Goal: Task Accomplishment & Management: Manage account settings

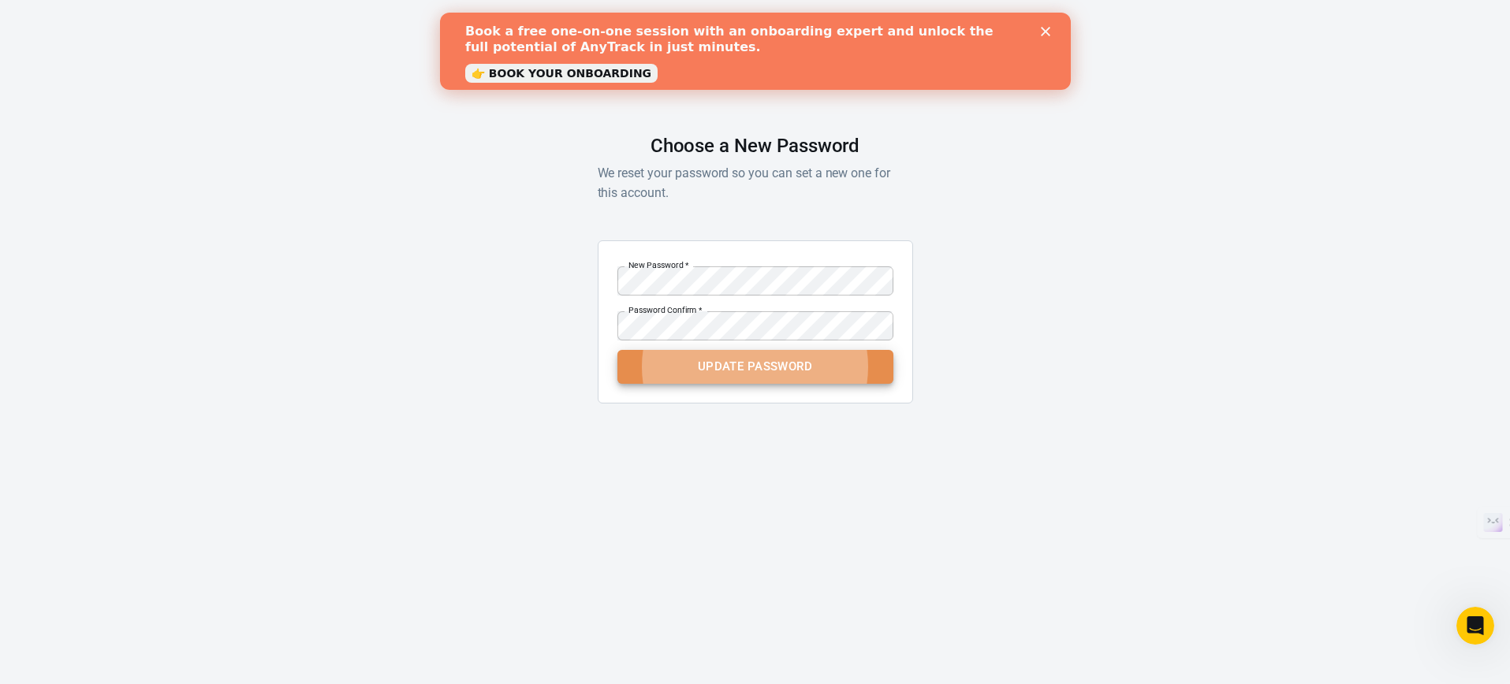
click at [780, 365] on button "Update Password" at bounding box center [755, 366] width 276 height 33
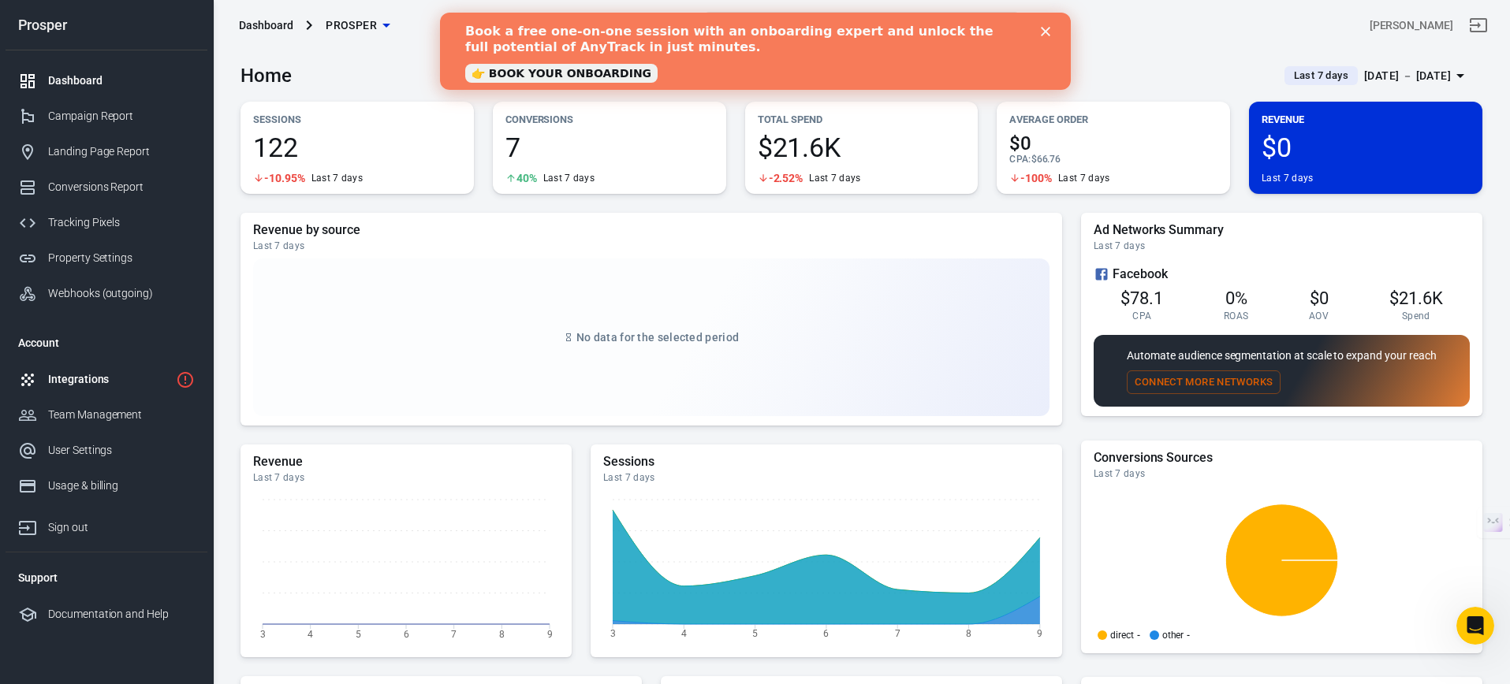
click at [95, 382] on div "Integrations" at bounding box center [108, 379] width 121 height 17
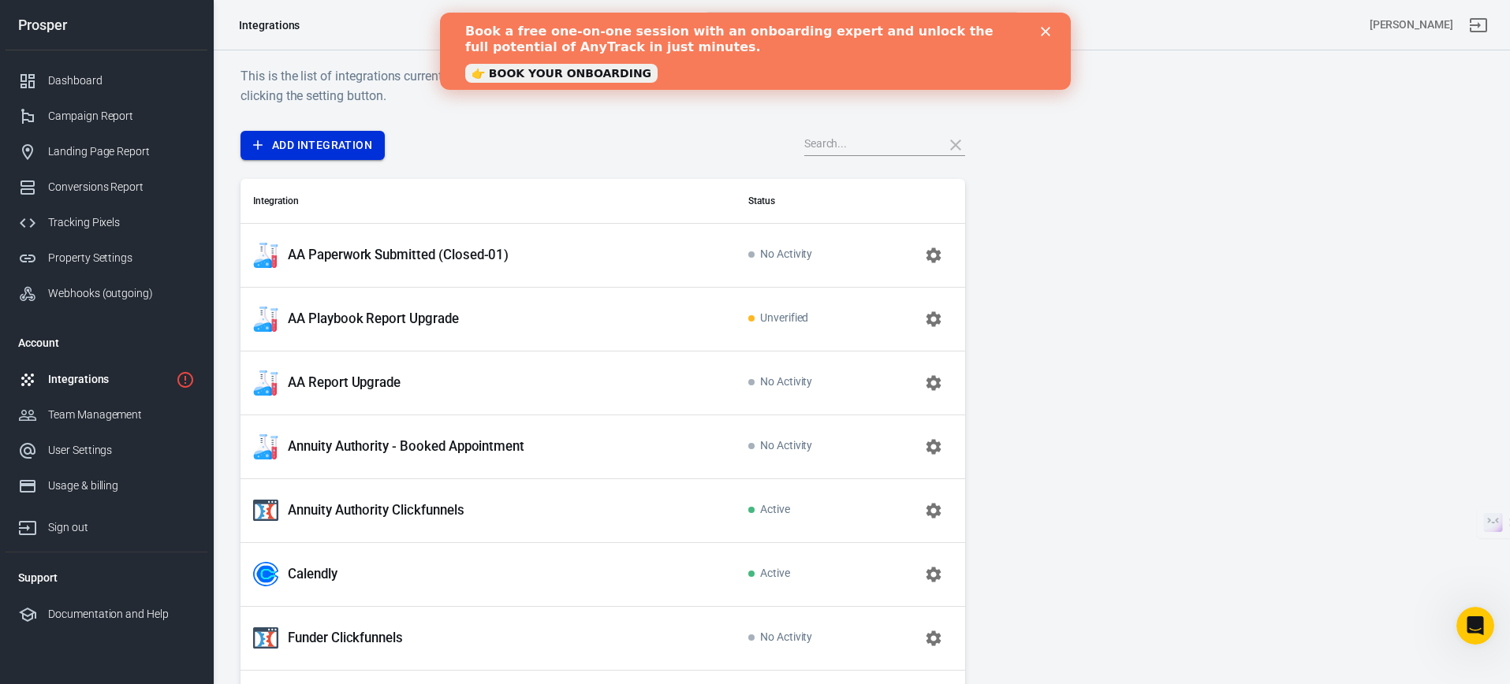
click at [322, 144] on link "Add Integration" at bounding box center [312, 145] width 144 height 29
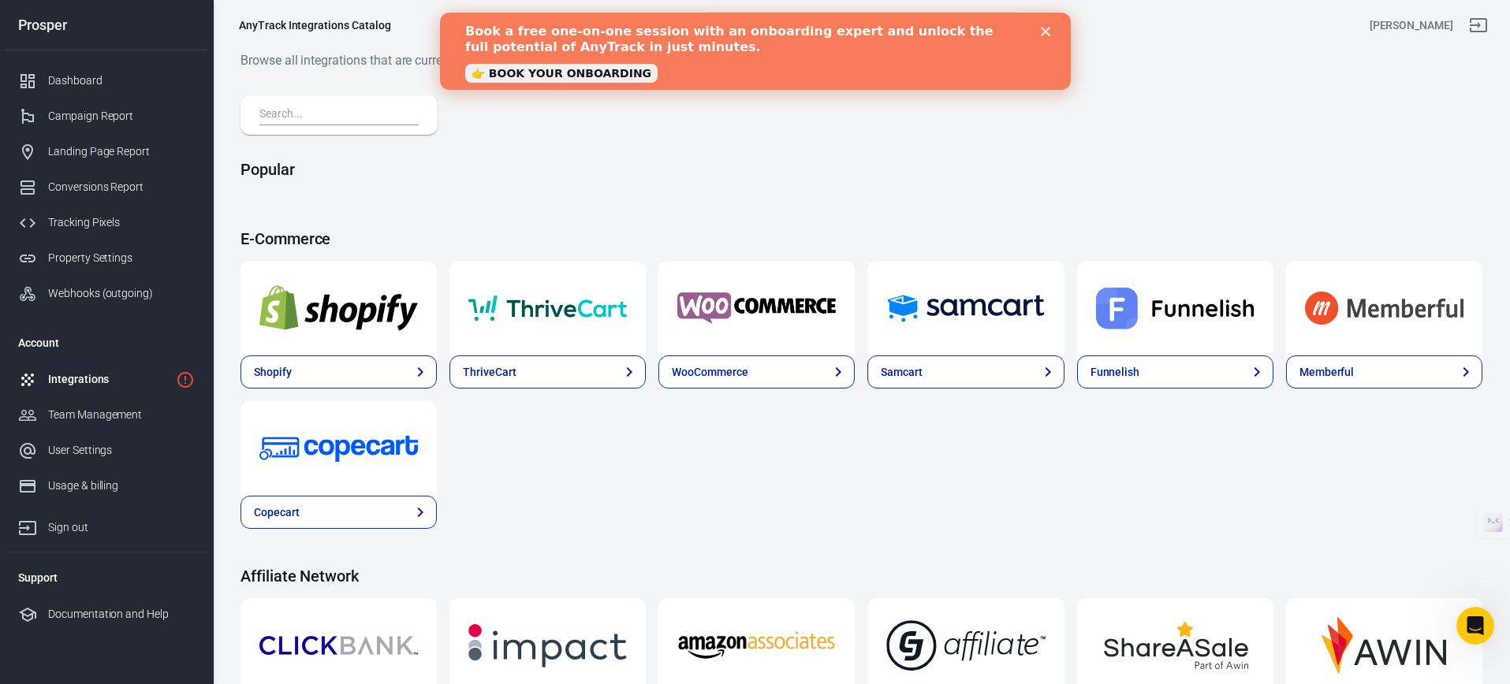
click at [319, 116] on input "text" at bounding box center [335, 115] width 153 height 20
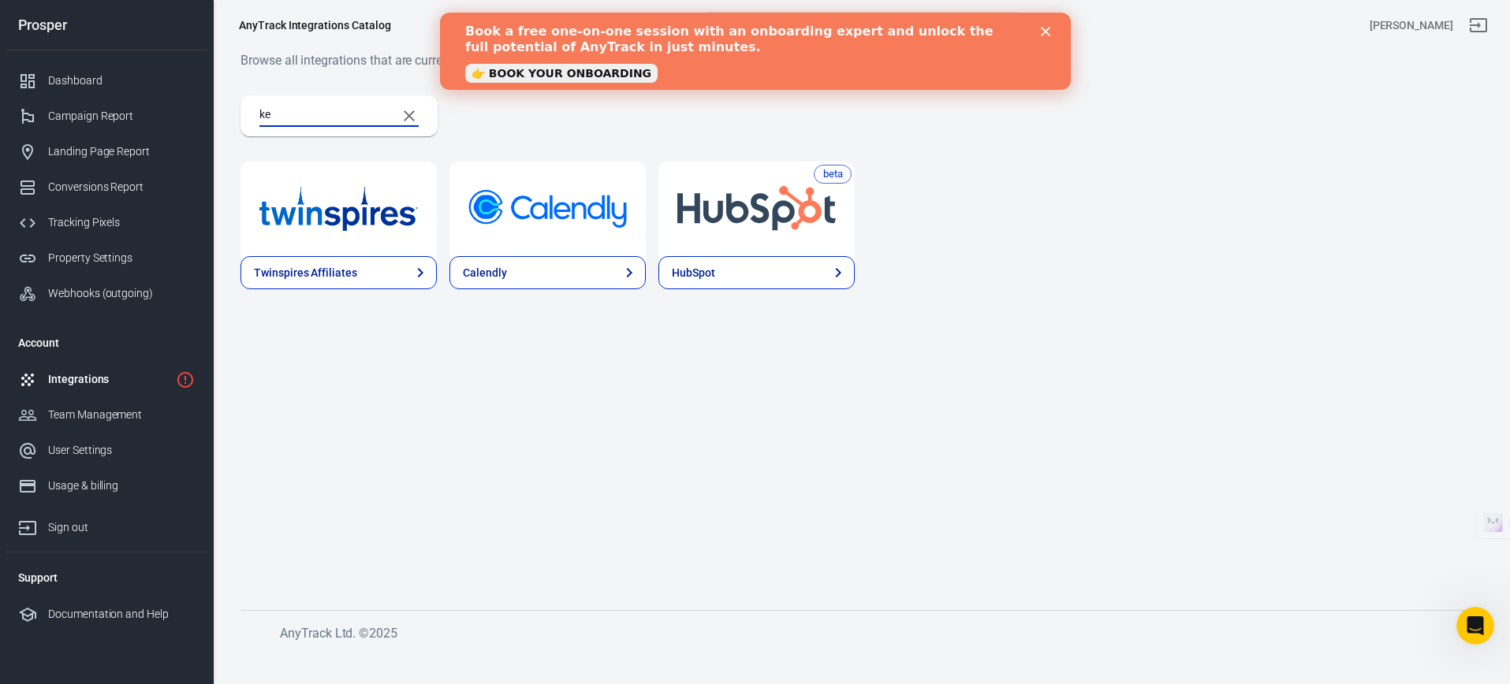
type input "k"
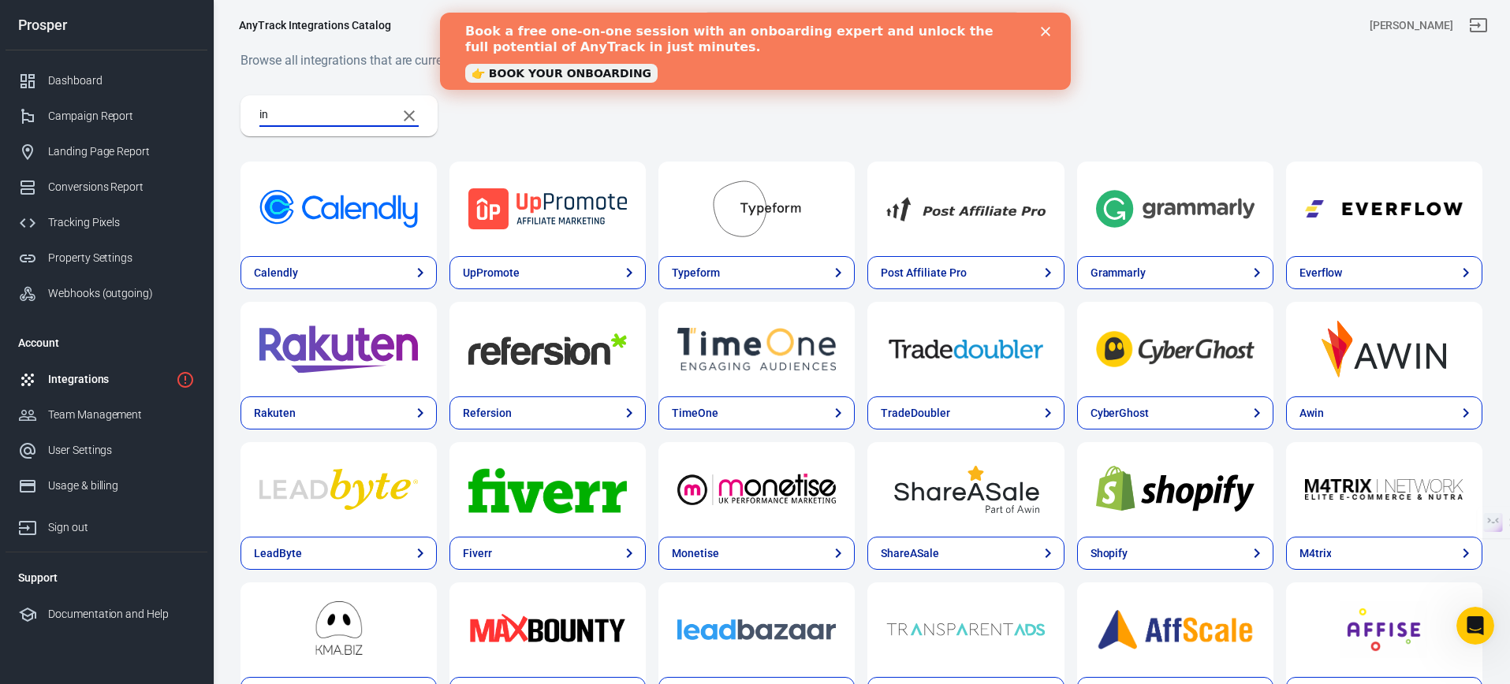
type input "i"
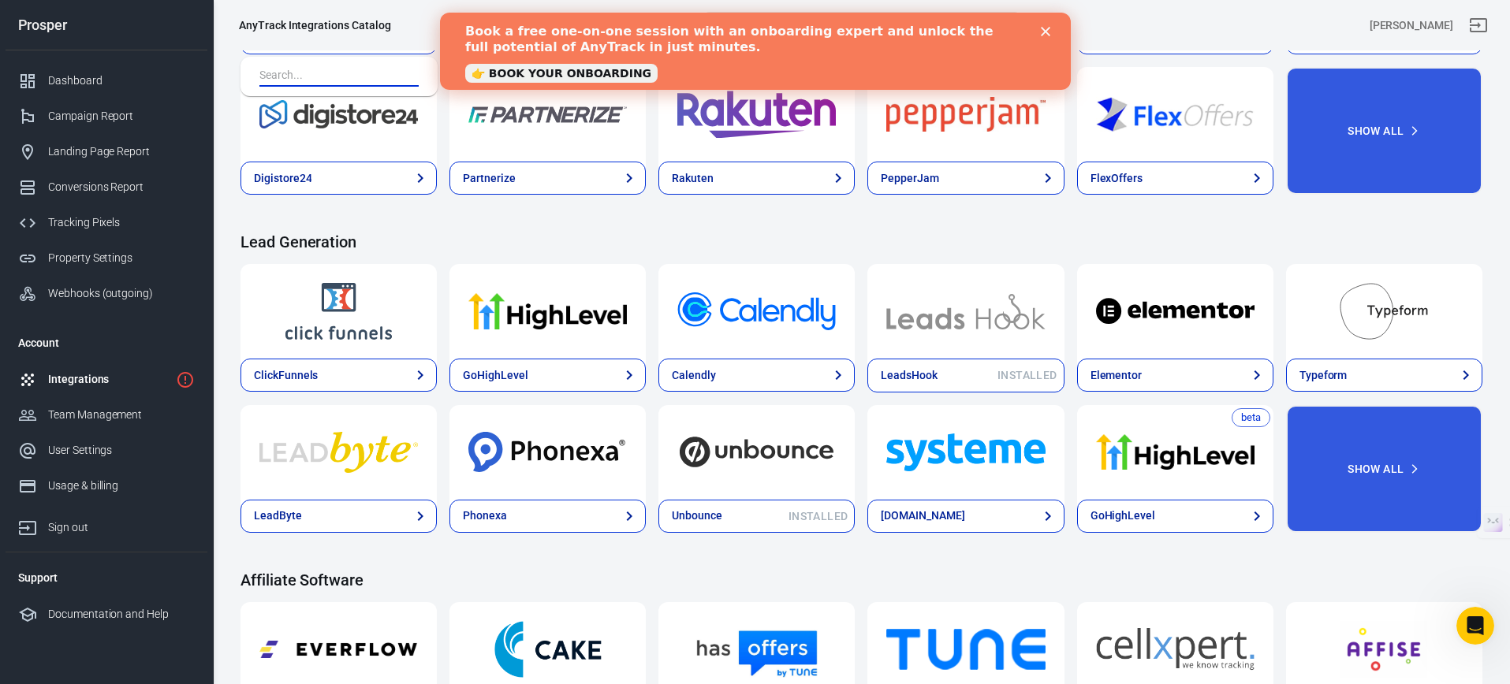
scroll to position [672, 0]
click at [87, 411] on div "Team Management" at bounding box center [121, 415] width 147 height 17
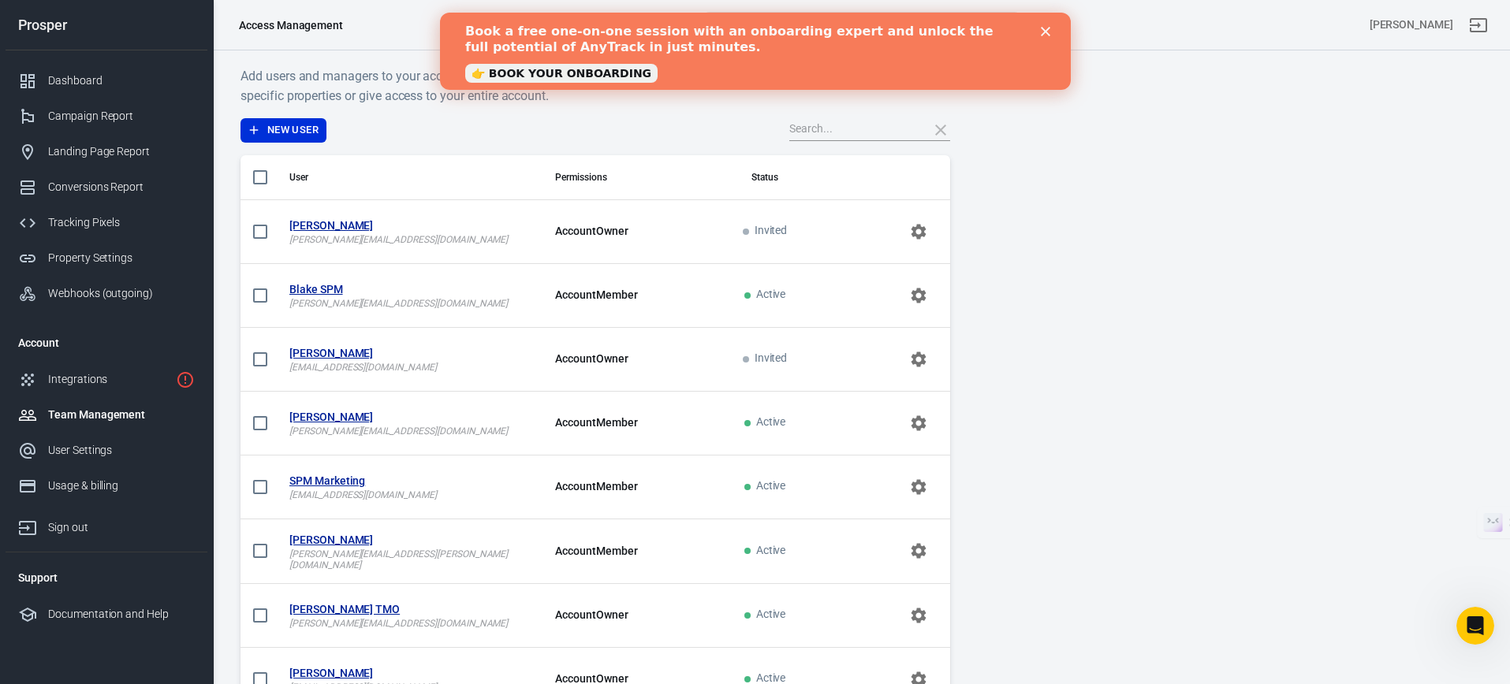
scroll to position [414, 0]
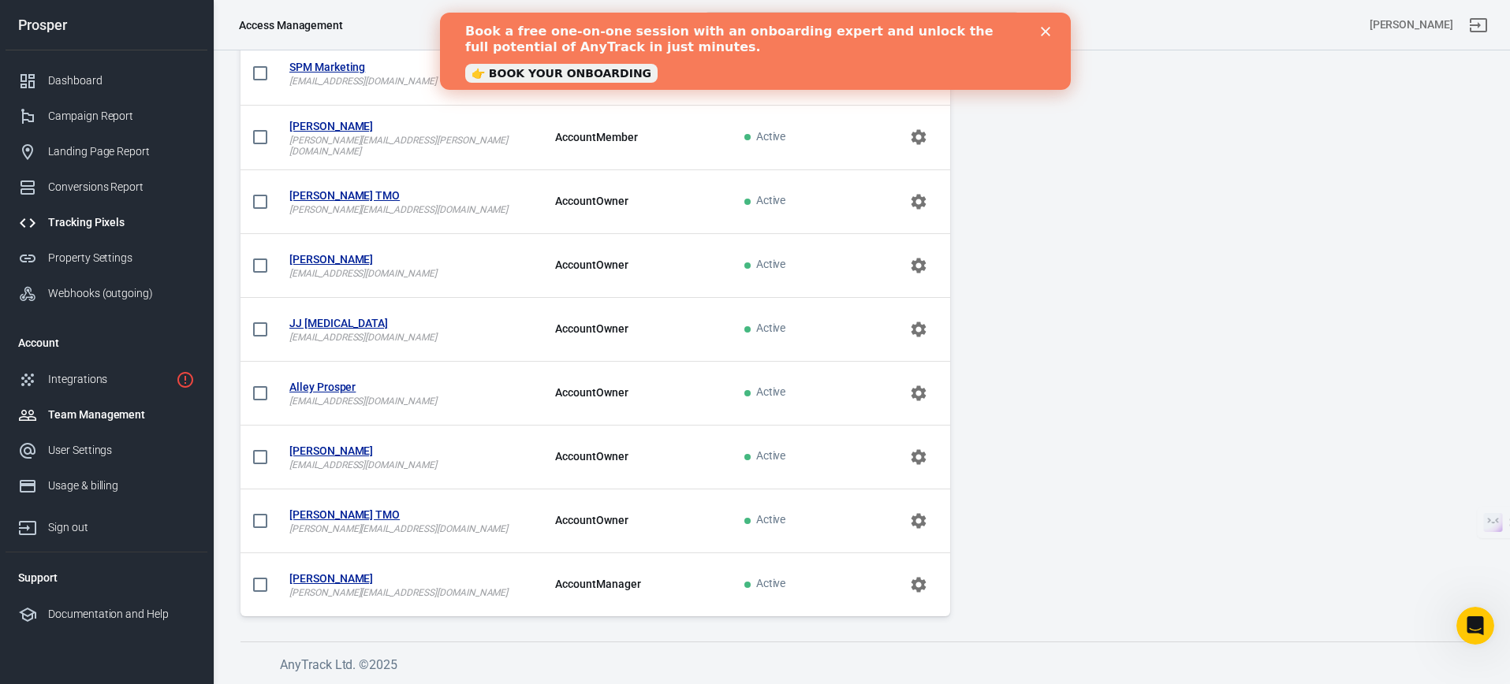
click at [99, 218] on div "Tracking Pixels" at bounding box center [121, 222] width 147 height 17
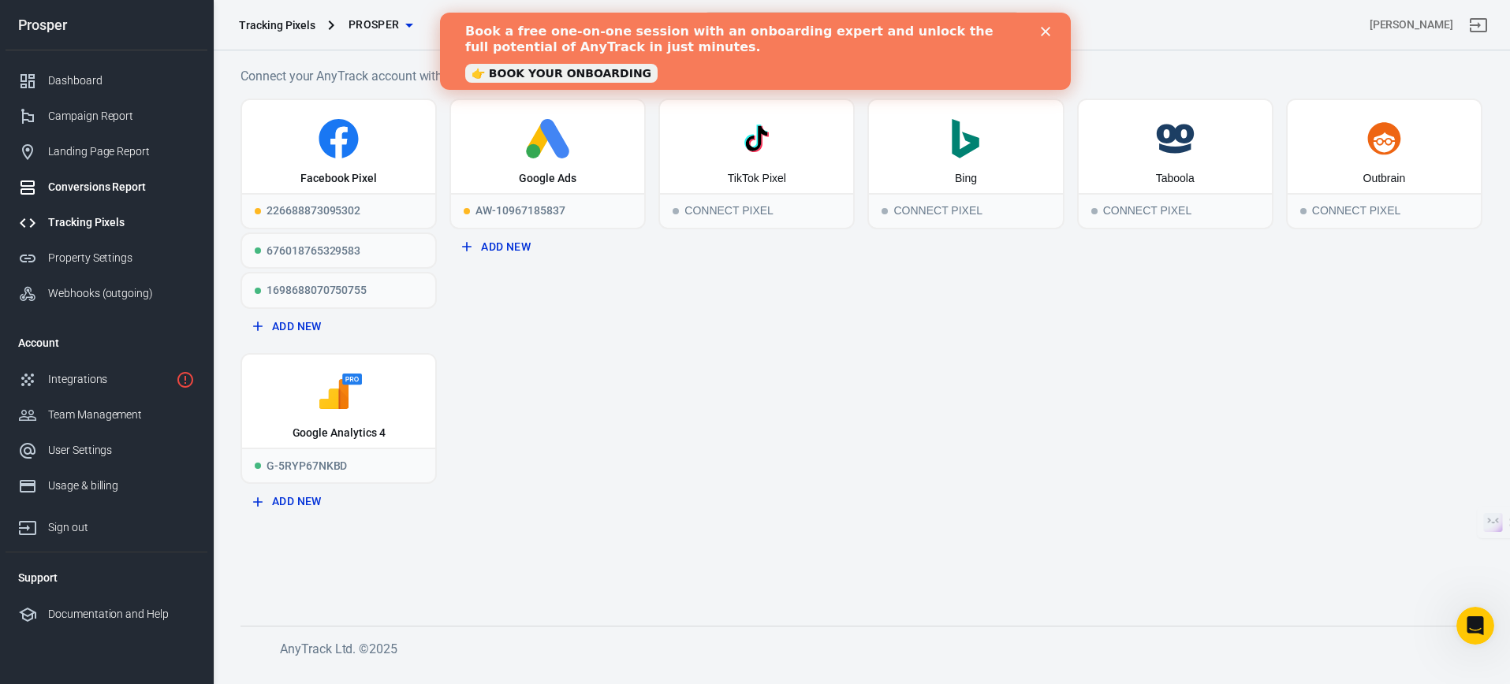
click at [121, 194] on div "Conversions Report" at bounding box center [121, 187] width 147 height 17
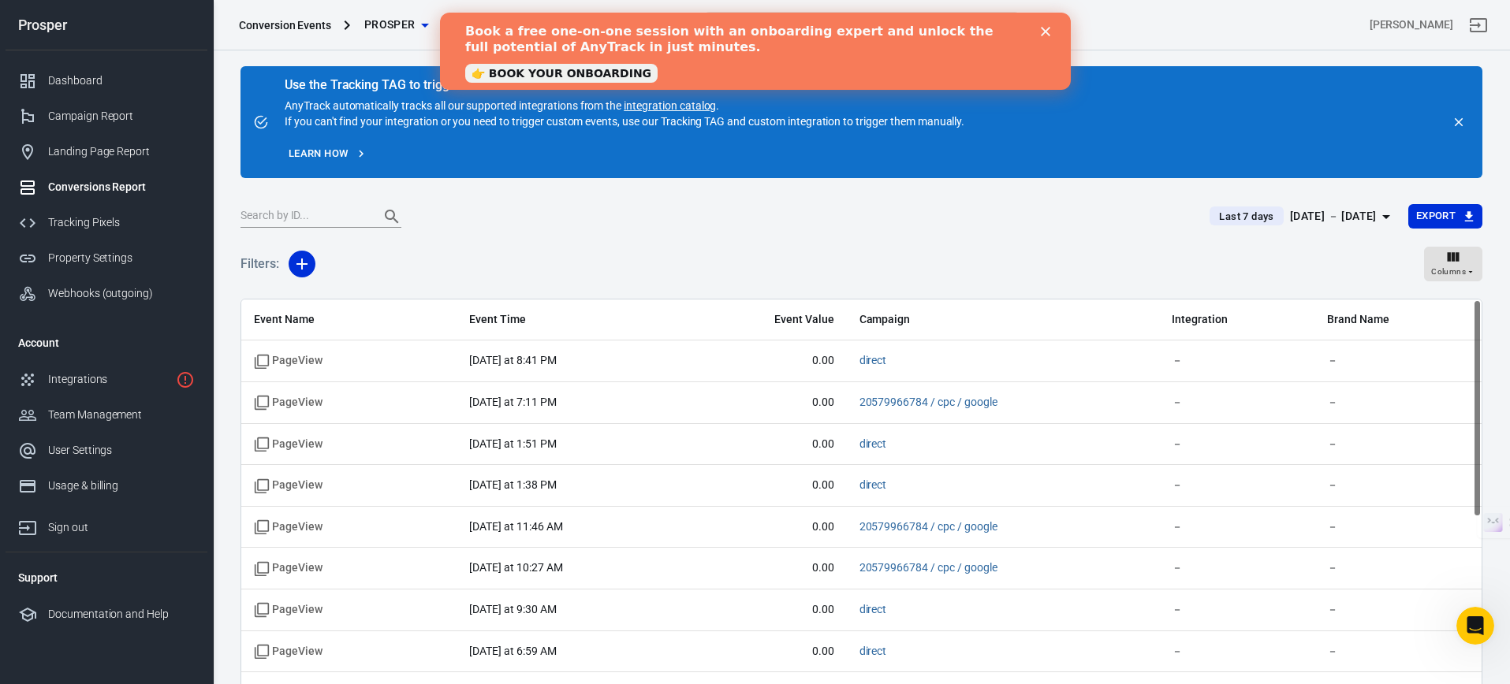
click at [327, 219] on input "text" at bounding box center [303, 217] width 126 height 20
